Goal: Information Seeking & Learning: Learn about a topic

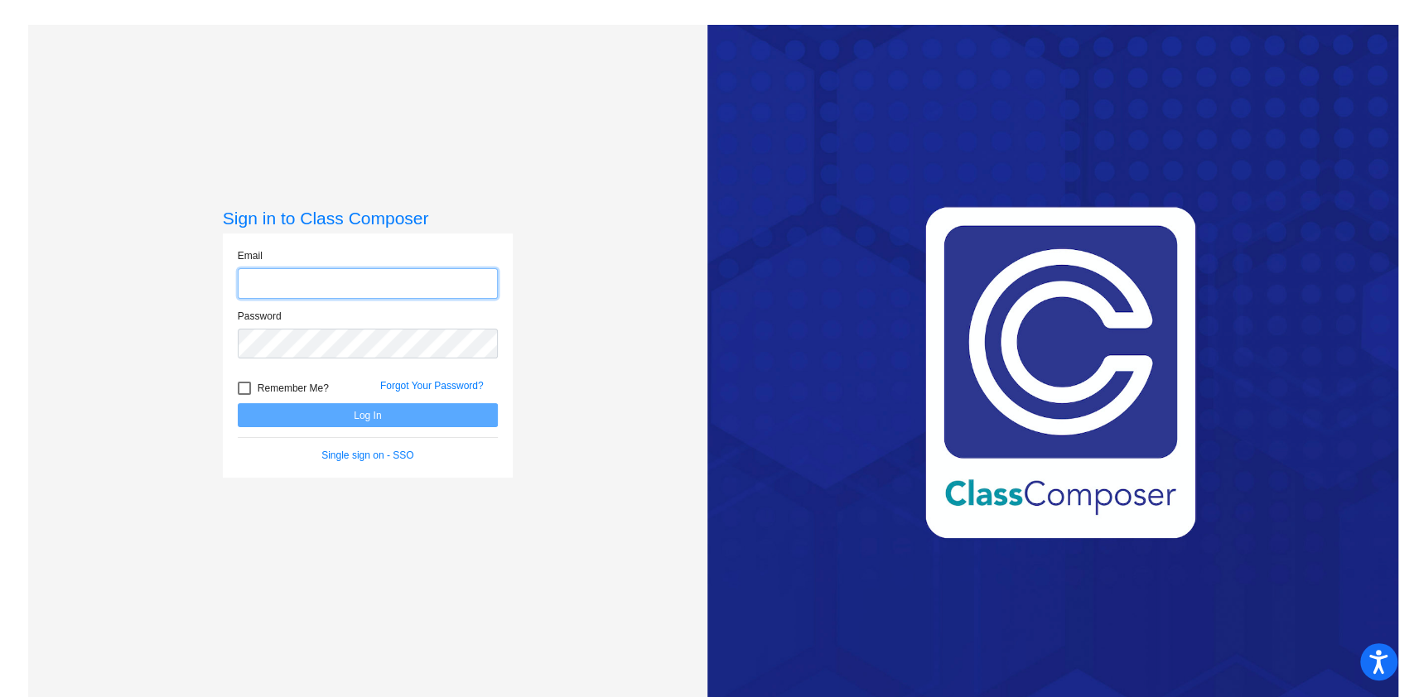
type input "[EMAIL_ADDRESS][DOMAIN_NAME]"
click at [239, 393] on div at bounding box center [244, 388] width 13 height 13
click at [243, 395] on input "Remember Me?" at bounding box center [243, 395] width 1 height 1
checkbox input "true"
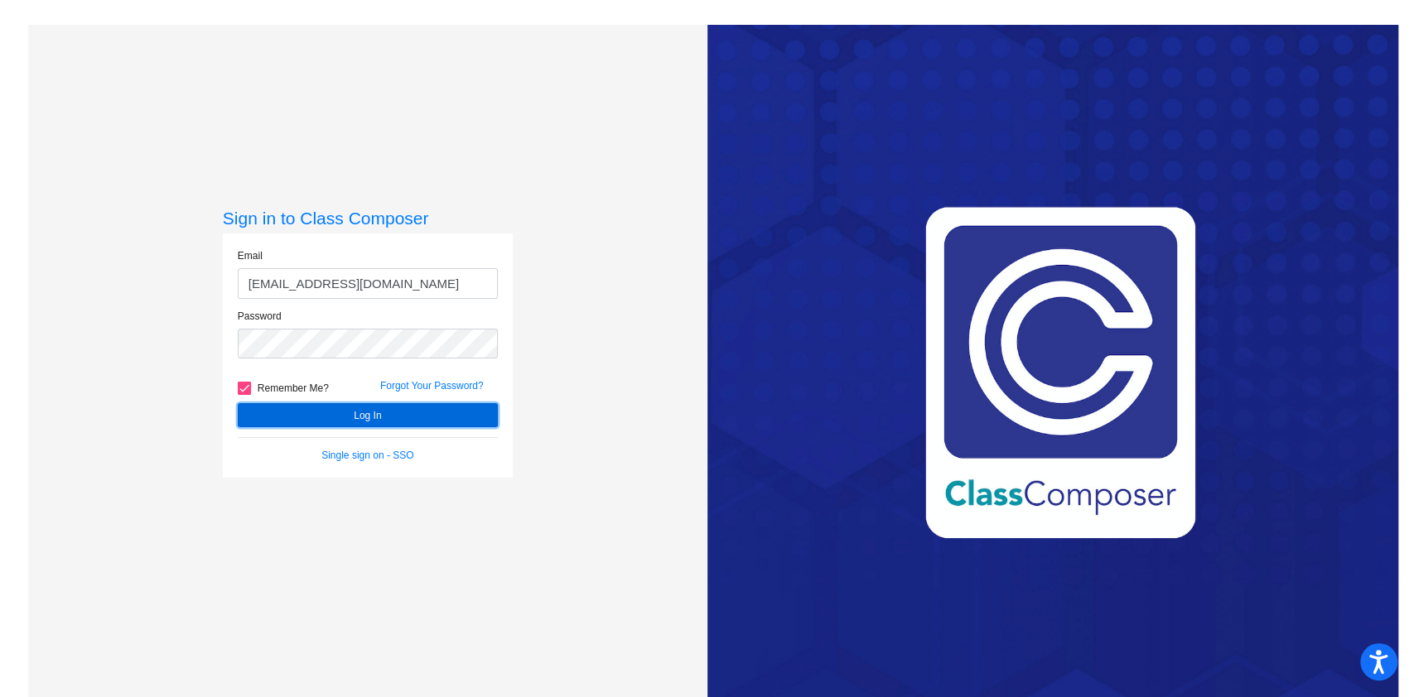
click at [318, 418] on button "Log In" at bounding box center [368, 415] width 260 height 24
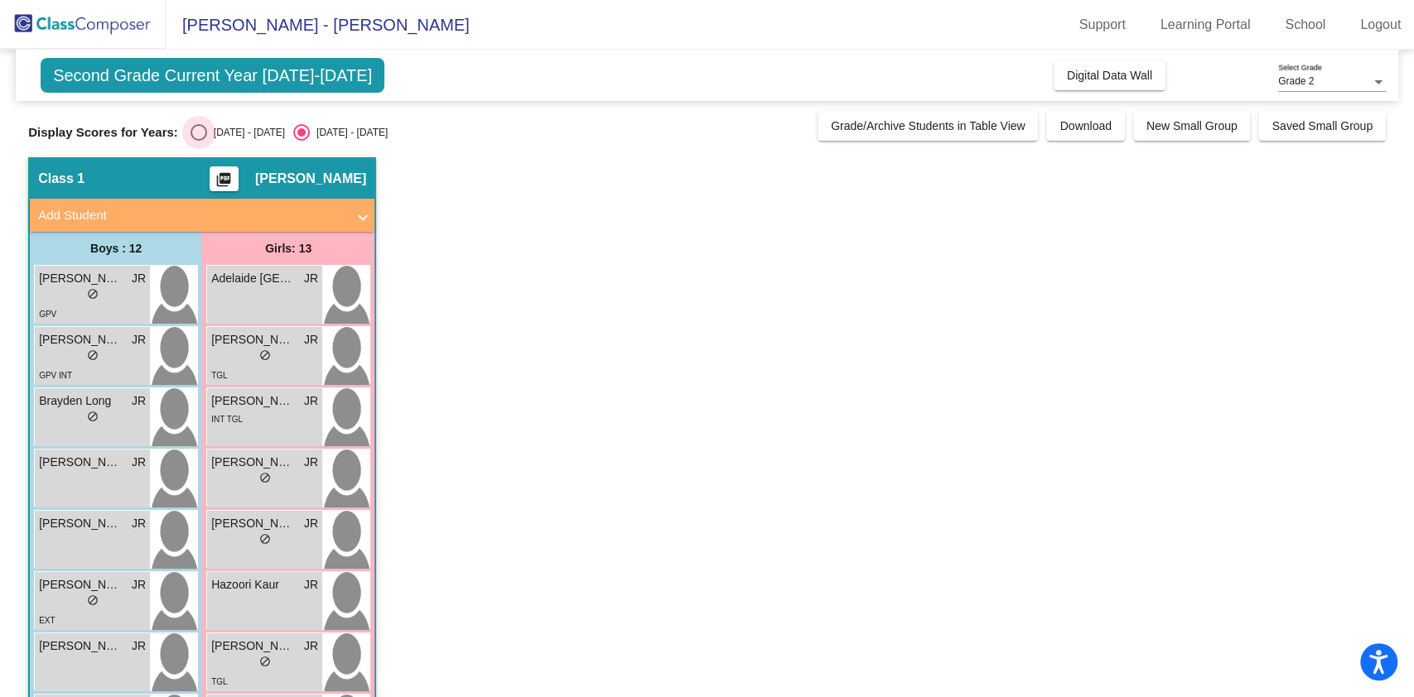
click at [199, 136] on div "Select an option" at bounding box center [198, 132] width 17 height 17
click at [199, 141] on input "[DATE] - [DATE]" at bounding box center [198, 141] width 1 height 1
radio input "true"
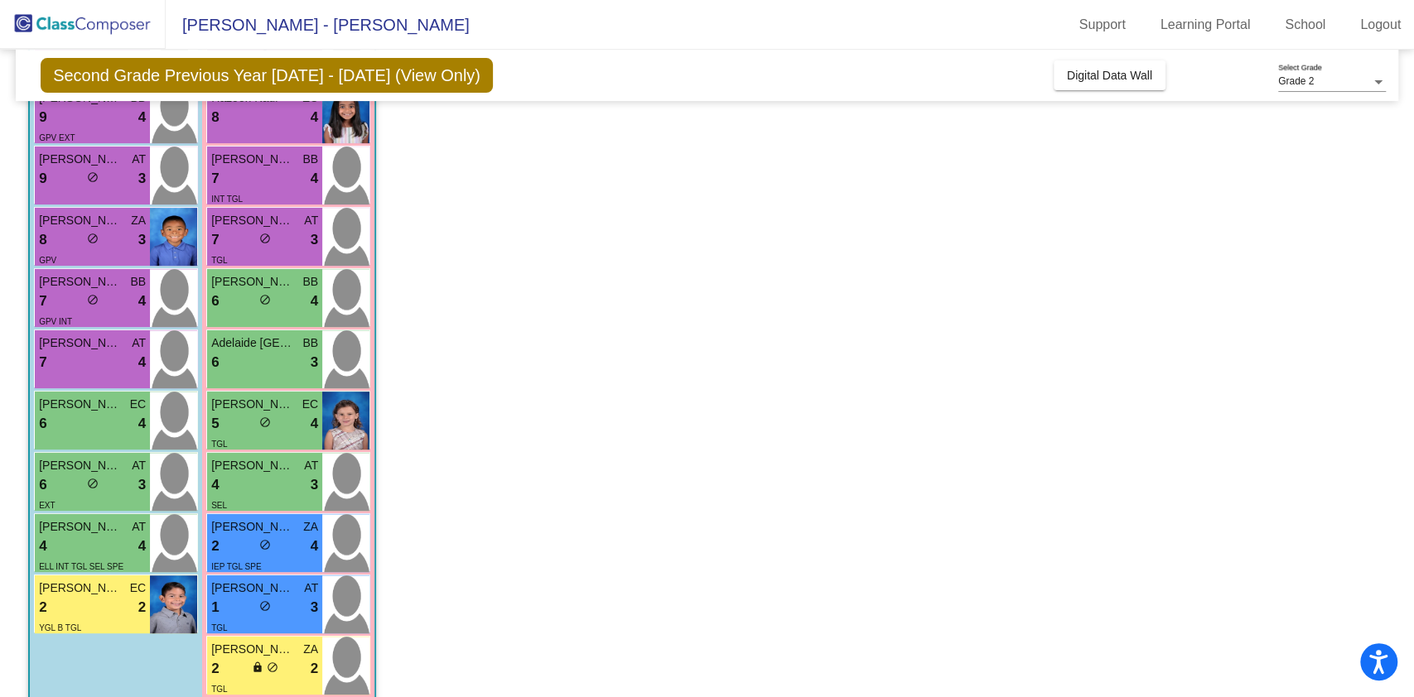
scroll to position [365, 0]
click at [237, 600] on div "1 lock do_not_disturb_alt 3" at bounding box center [264, 607] width 107 height 22
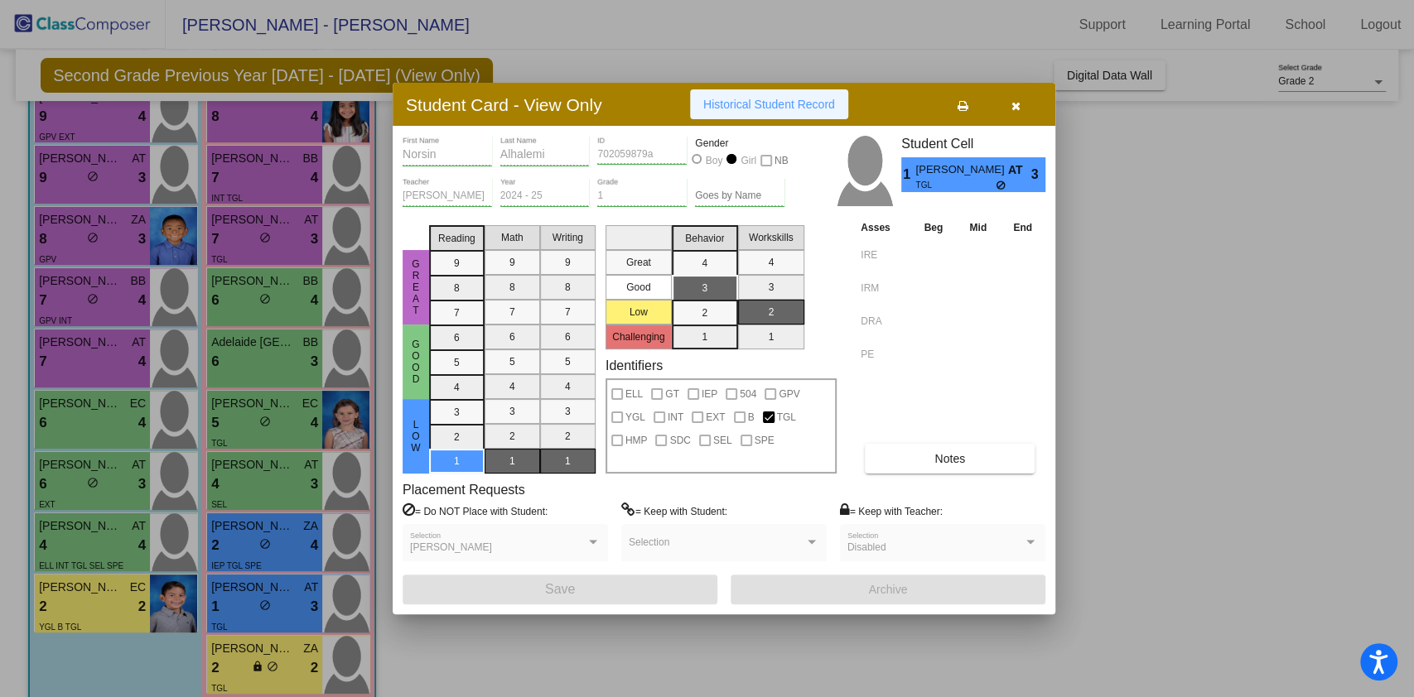
click at [761, 107] on span "Historical Student Record" at bounding box center [769, 104] width 132 height 13
click at [1018, 109] on icon "button" at bounding box center [1015, 106] width 9 height 12
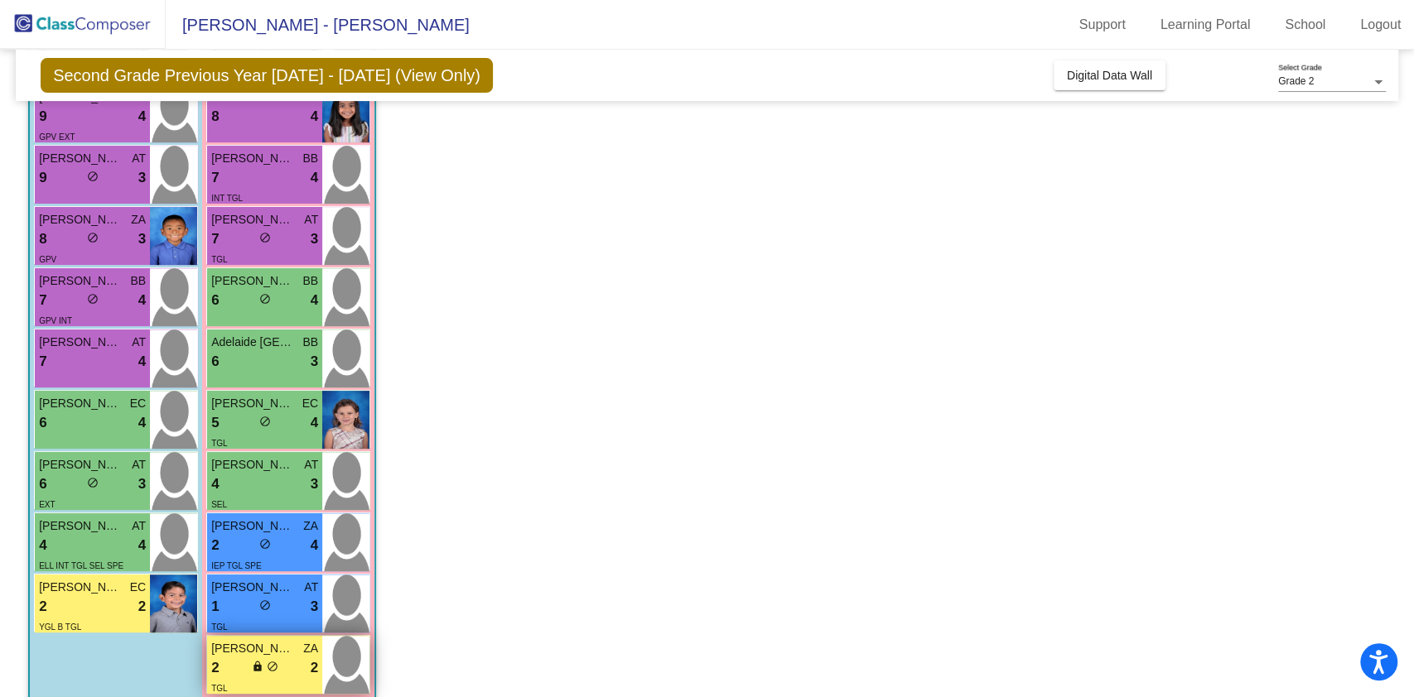
click at [235, 660] on div "2 lock do_not_disturb_alt 2" at bounding box center [264, 669] width 107 height 22
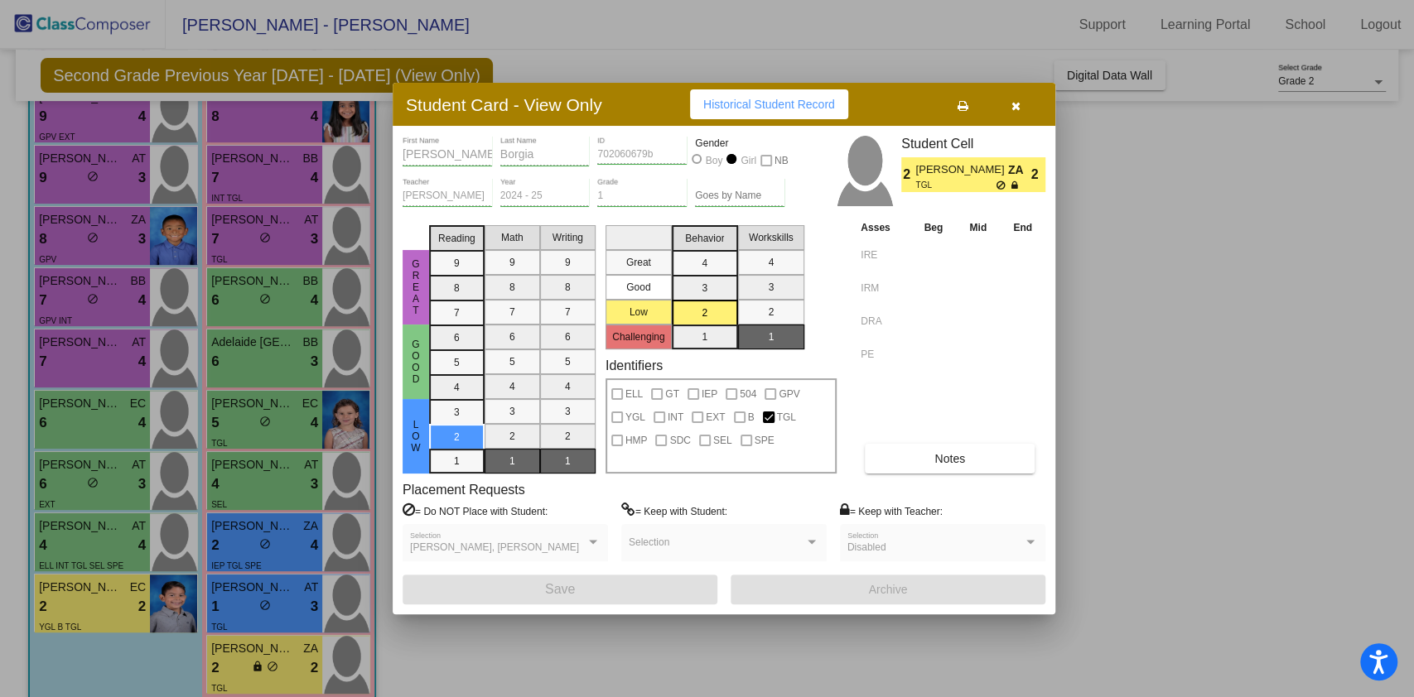
click at [778, 109] on span "Historical Student Record" at bounding box center [769, 104] width 132 height 13
